Goal: Task Accomplishment & Management: Manage account settings

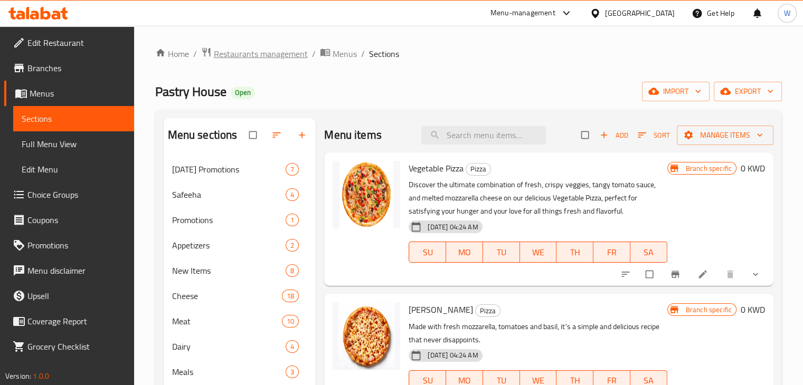
click at [237, 55] on span "Restaurants management" at bounding box center [261, 53] width 94 height 13
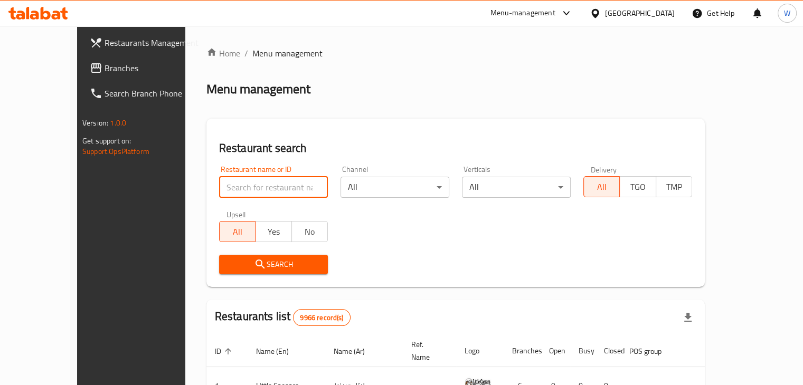
click at [278, 185] on input "search" at bounding box center [273, 187] width 109 height 21
type input "j juice"
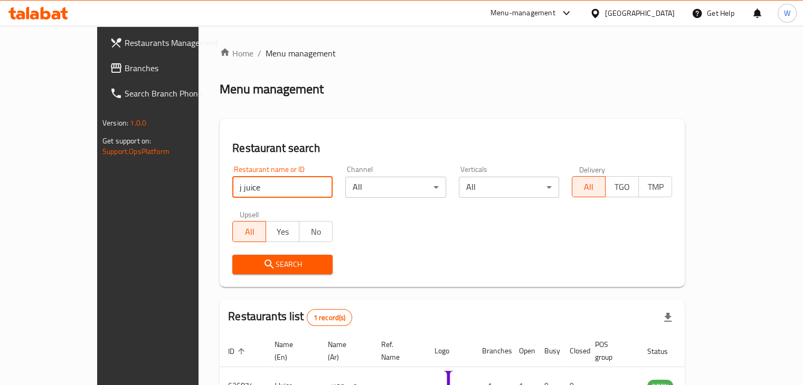
scroll to position [64, 0]
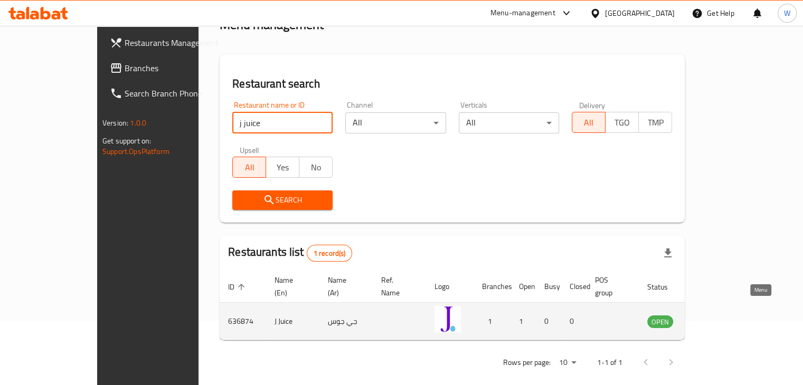
click at [715, 318] on icon "enhanced table" at bounding box center [709, 322] width 12 height 9
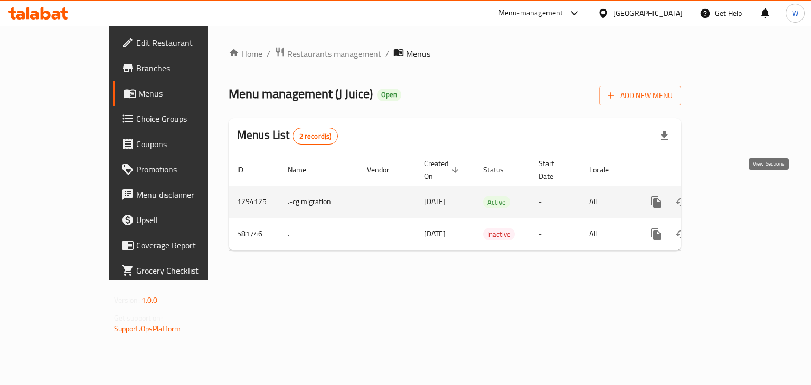
click at [738, 196] on icon "enhanced table" at bounding box center [732, 202] width 13 height 13
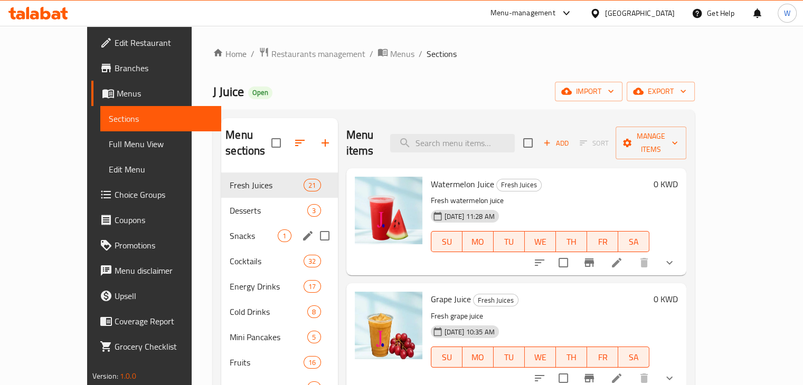
scroll to position [148, 0]
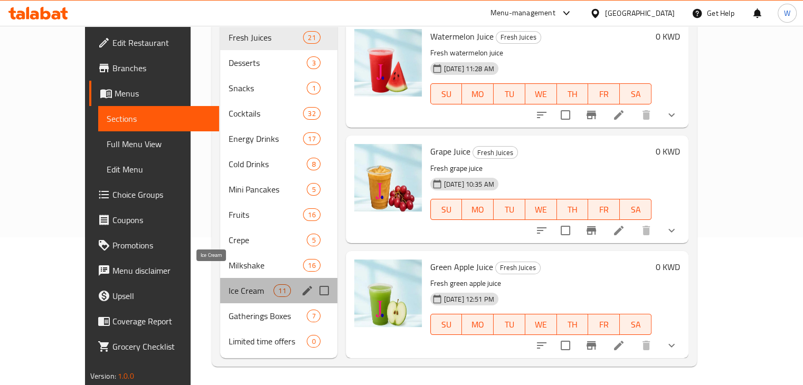
click at [228, 284] on span "Ice Cream" at bounding box center [250, 290] width 45 height 13
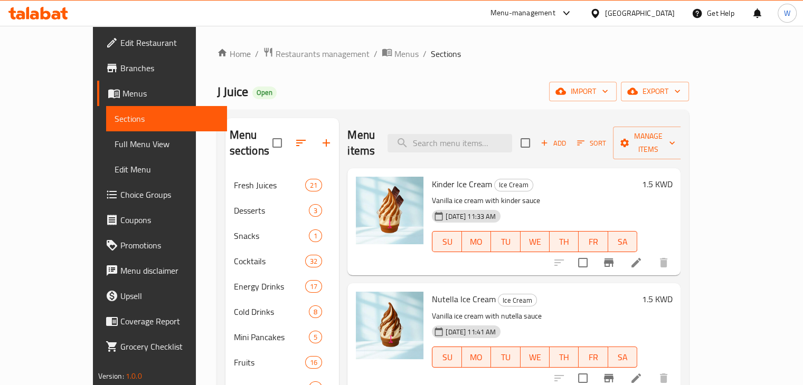
scroll to position [148, 0]
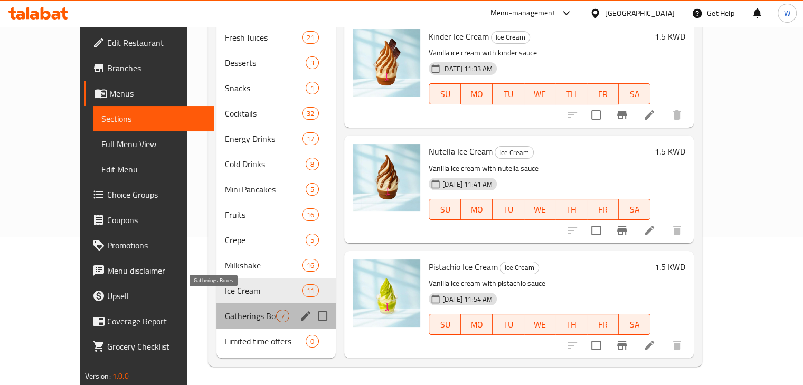
click at [225, 310] on span "Gatherings Boxes" at bounding box center [250, 316] width 51 height 13
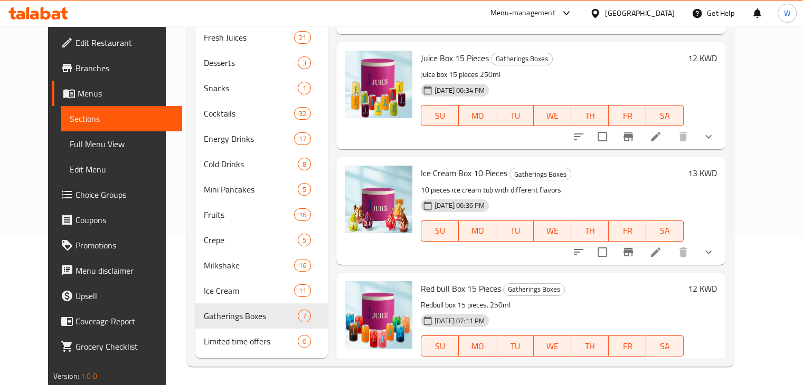
scroll to position [461, 0]
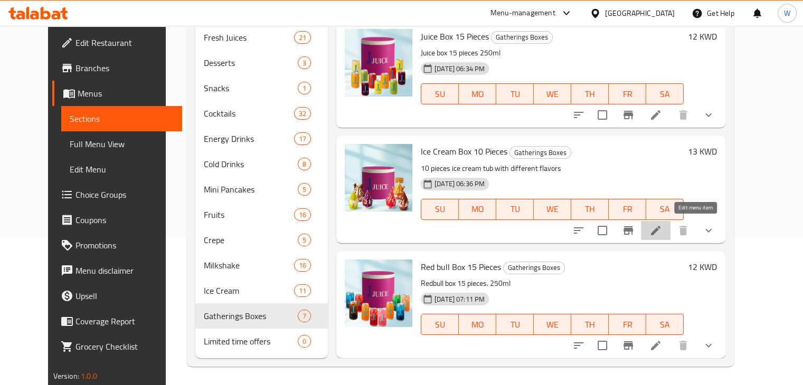
click at [662, 224] on icon at bounding box center [655, 230] width 13 height 13
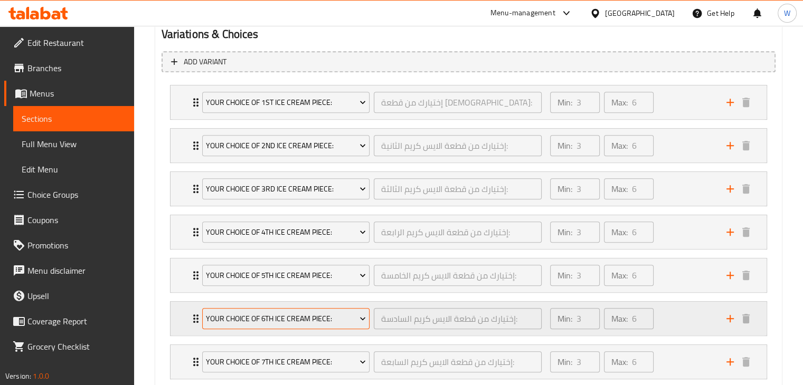
scroll to position [780, 0]
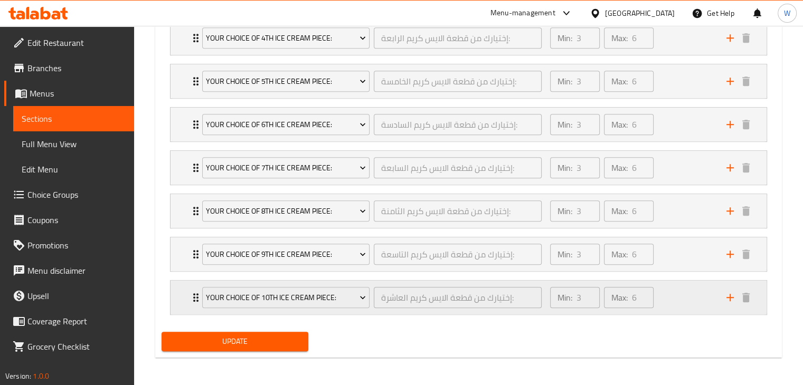
click at [191, 293] on icon "Expand" at bounding box center [195, 297] width 13 height 13
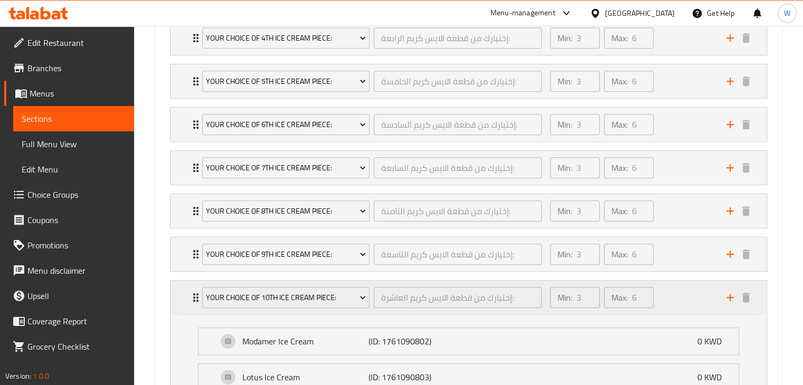
click at [191, 293] on icon "Expand" at bounding box center [195, 297] width 13 height 13
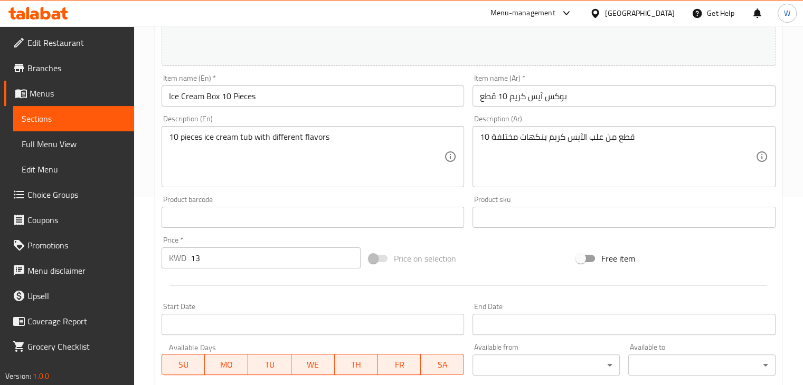
scroll to position [0, 0]
